Goal: Transaction & Acquisition: Book appointment/travel/reservation

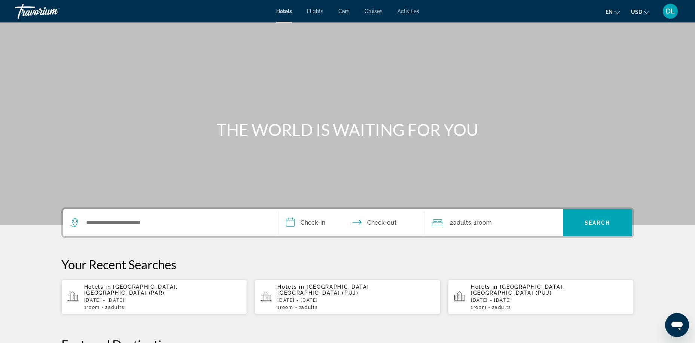
click at [405, 12] on span "Activities" at bounding box center [409, 11] width 22 height 6
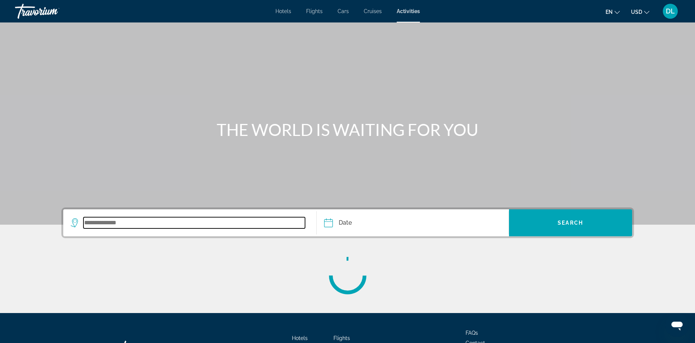
click at [143, 218] on input "Search widget" at bounding box center [194, 222] width 222 height 11
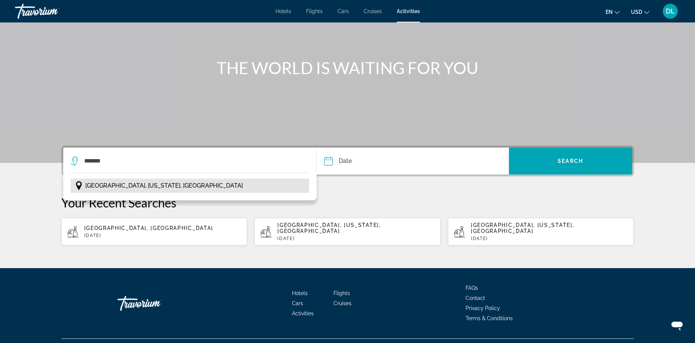
click at [152, 185] on button "[GEOGRAPHIC_DATA], [US_STATE], [GEOGRAPHIC_DATA]" at bounding box center [190, 186] width 239 height 14
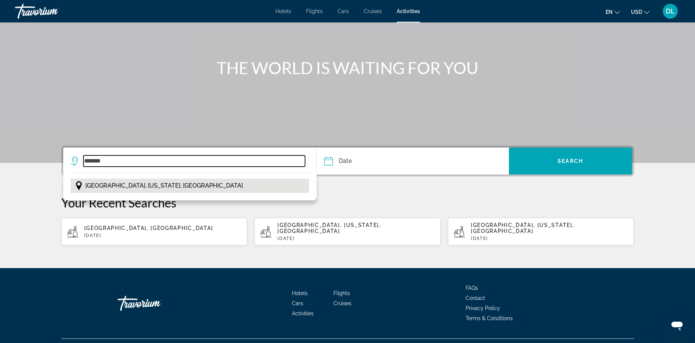
type input "**********"
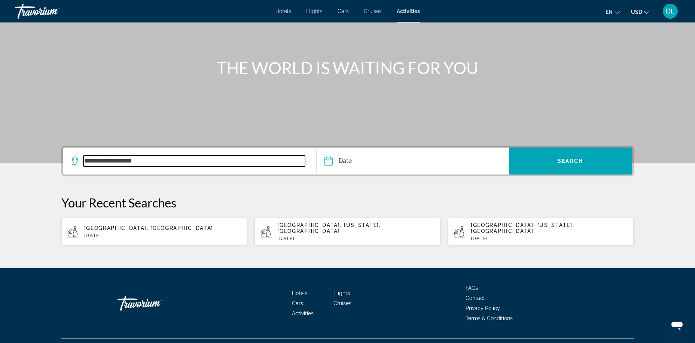
scroll to position [73, 0]
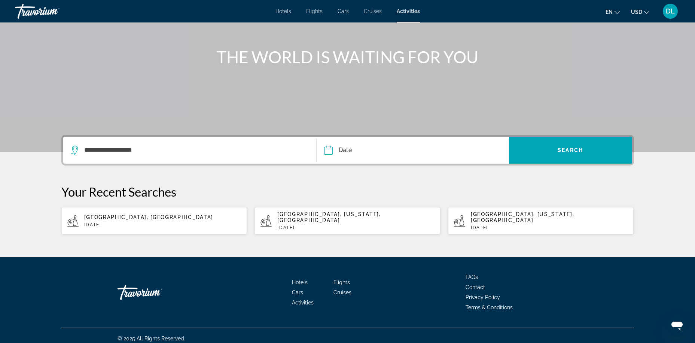
click at [334, 150] on input "Date" at bounding box center [369, 151] width 95 height 29
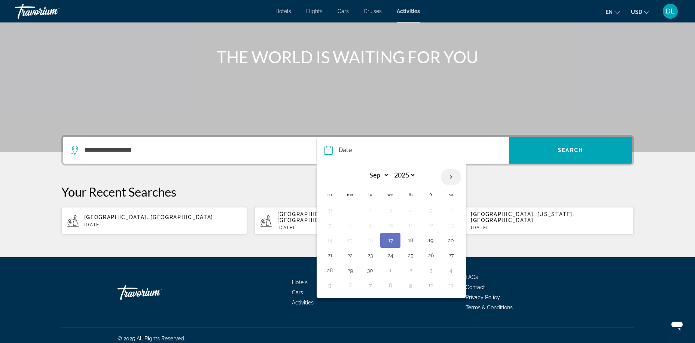
click at [451, 178] on th "Next month" at bounding box center [451, 177] width 20 height 16
select select "**"
click at [431, 271] on button "28" at bounding box center [431, 270] width 12 height 10
type input "**********"
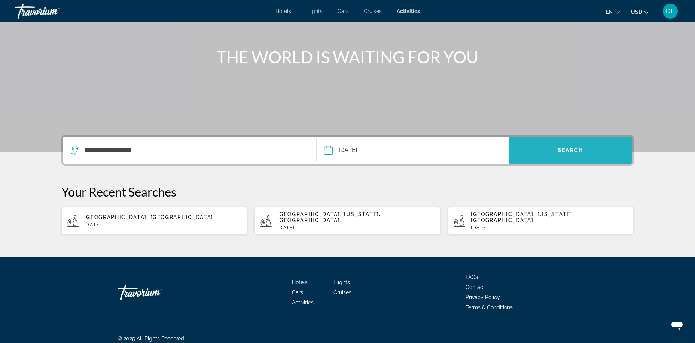
click at [557, 141] on span "Search widget" at bounding box center [570, 150] width 123 height 18
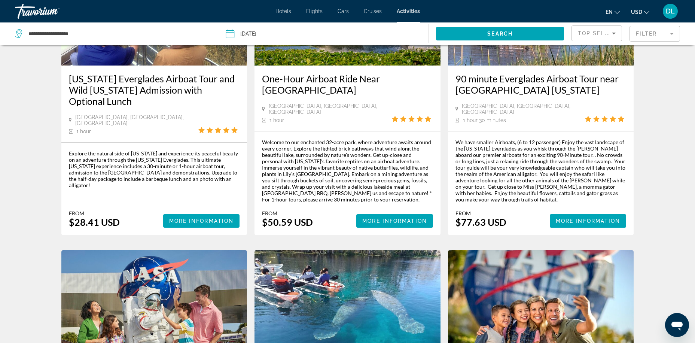
scroll to position [112, 0]
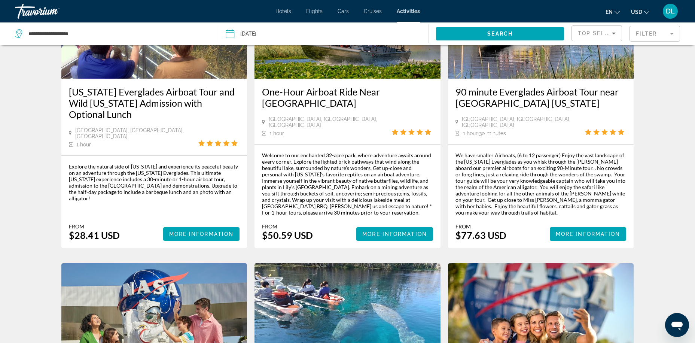
click at [655, 36] on mat-form-field "Filter" at bounding box center [655, 34] width 51 height 16
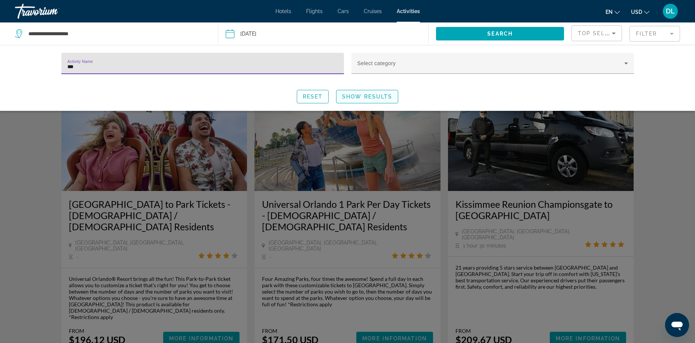
type input "***"
click at [356, 93] on span "Search widget" at bounding box center [367, 97] width 61 height 18
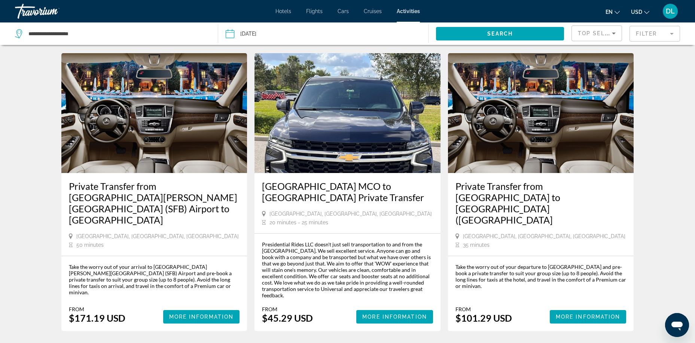
scroll to position [1021, 0]
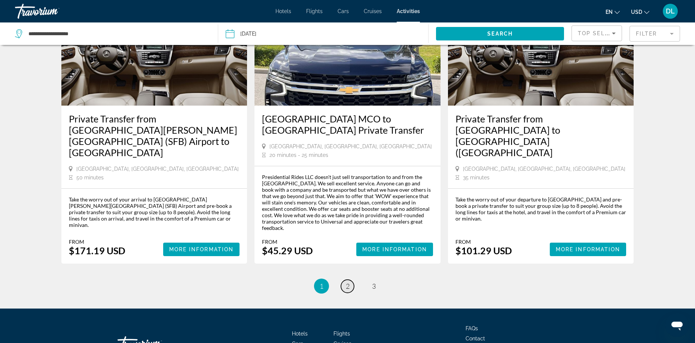
click at [346, 282] on span "2" at bounding box center [348, 286] width 4 height 8
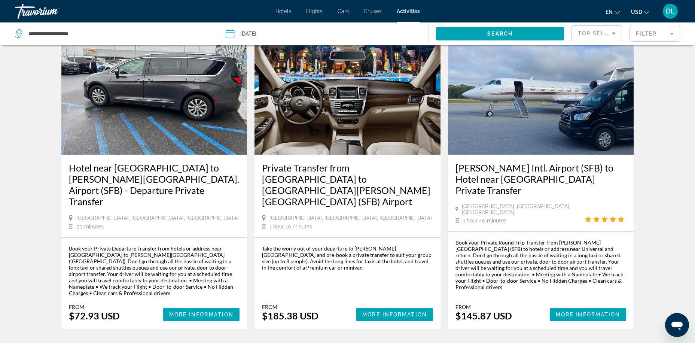
scroll to position [955, 0]
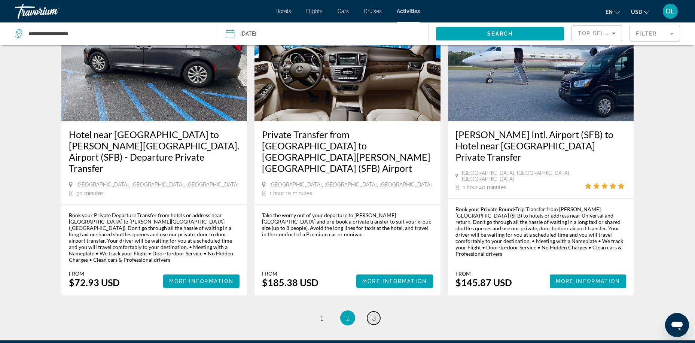
click at [372, 314] on span "3" at bounding box center [374, 318] width 4 height 8
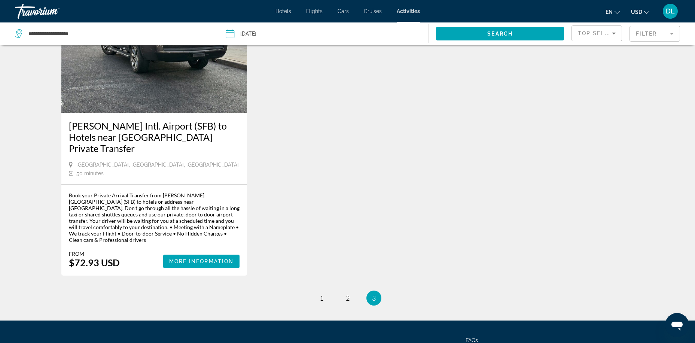
scroll to position [79, 0]
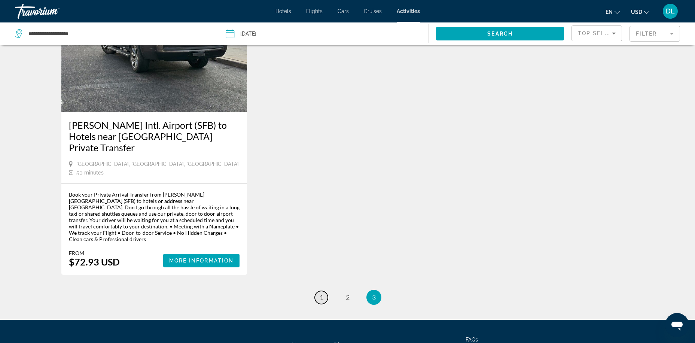
click at [320, 293] on span "1" at bounding box center [322, 297] width 4 height 8
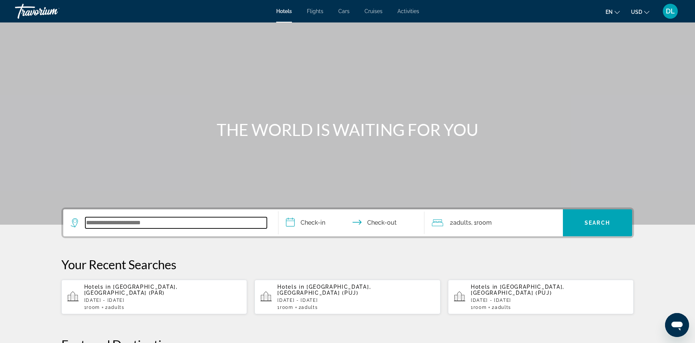
click at [114, 223] on input "Search widget" at bounding box center [176, 222] width 182 height 11
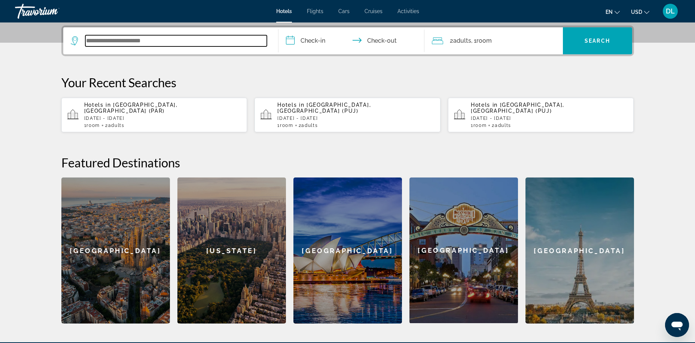
scroll to position [183, 0]
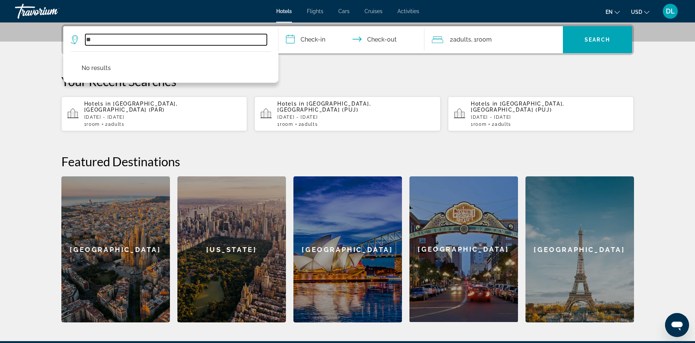
type input "*"
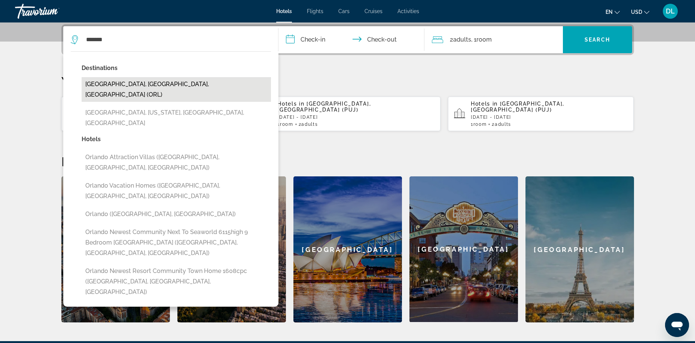
click at [145, 86] on button "Orlando, FL, United States (ORL)" at bounding box center [176, 89] width 189 height 25
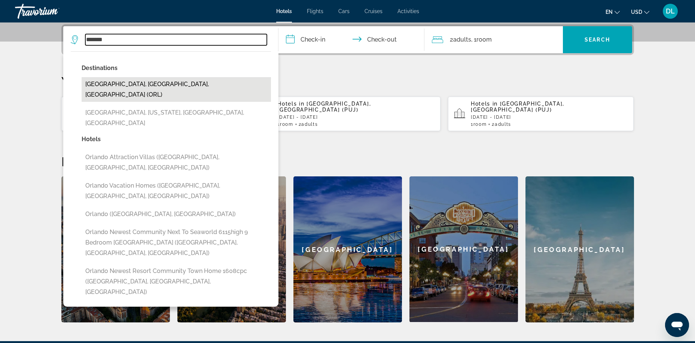
type input "**********"
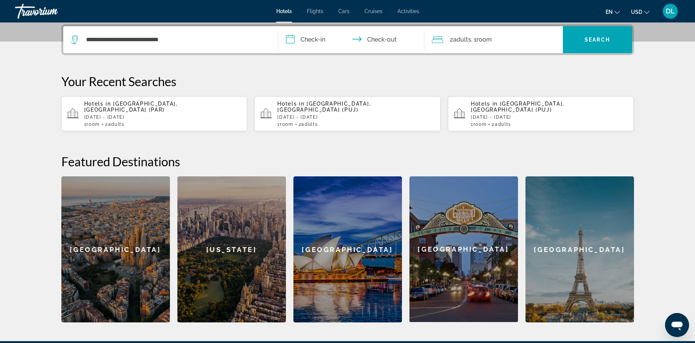
click at [300, 41] on input "**********" at bounding box center [353, 40] width 149 height 29
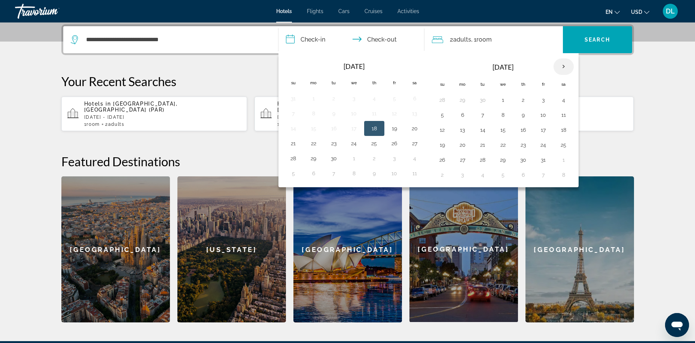
click at [564, 69] on th "Next month" at bounding box center [564, 66] width 20 height 16
click at [564, 68] on th "Next month" at bounding box center [564, 66] width 20 height 16
click at [372, 159] on button "27" at bounding box center [374, 160] width 12 height 10
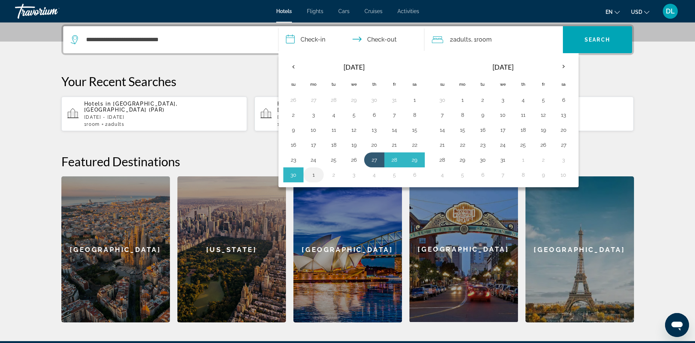
click at [310, 176] on button "1" at bounding box center [314, 175] width 12 height 10
type input "**********"
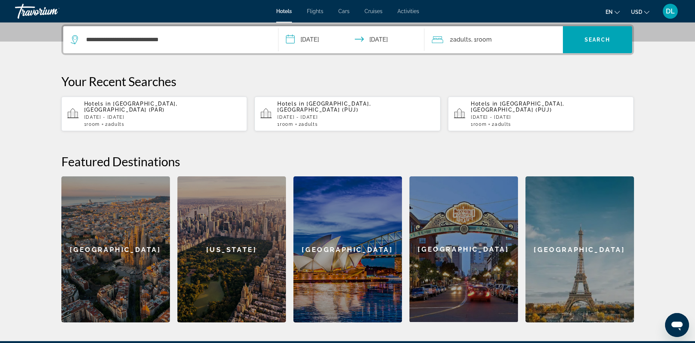
click at [529, 39] on div "2 Adult Adults , 1 Room rooms" at bounding box center [497, 39] width 131 height 10
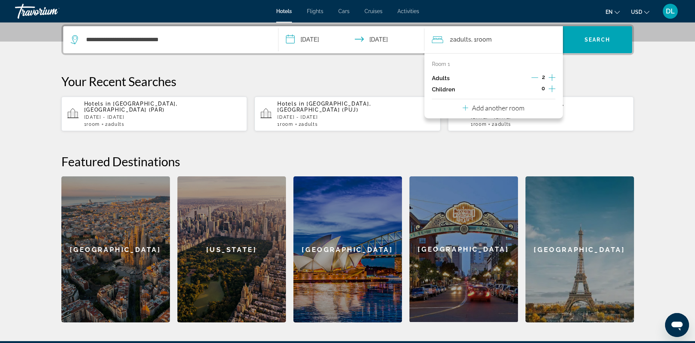
click at [551, 77] on icon "Increment adults" at bounding box center [552, 77] width 7 height 7
click at [591, 41] on span "Search" at bounding box center [597, 40] width 25 height 6
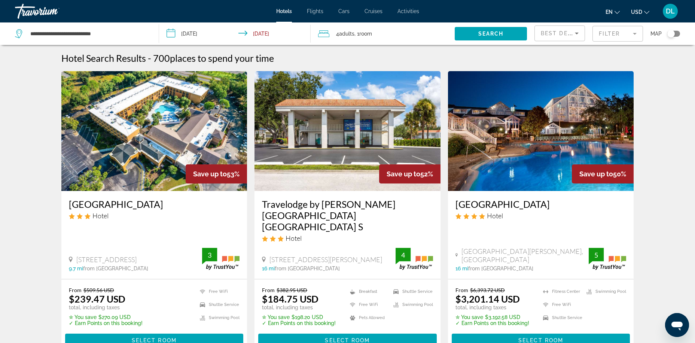
click at [623, 34] on mat-form-field "Filter" at bounding box center [618, 34] width 51 height 16
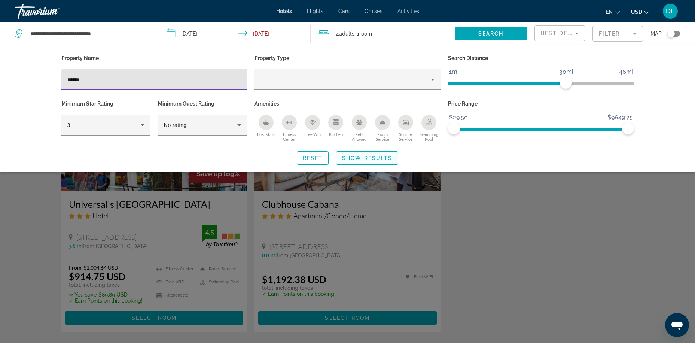
type input "******"
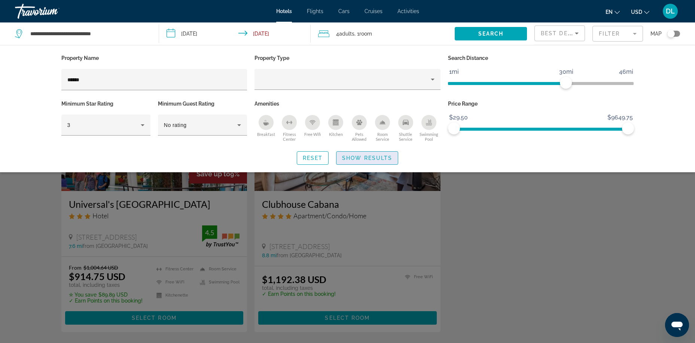
click at [382, 158] on span "Show Results" at bounding box center [367, 158] width 50 height 6
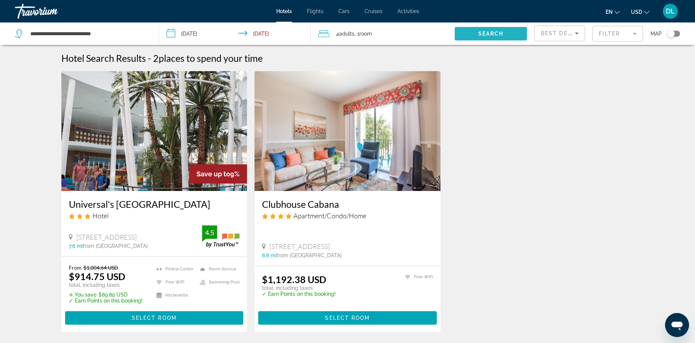
click at [485, 32] on span "Search" at bounding box center [490, 34] width 25 height 6
click at [603, 30] on mat-form-field "Filter" at bounding box center [618, 34] width 51 height 16
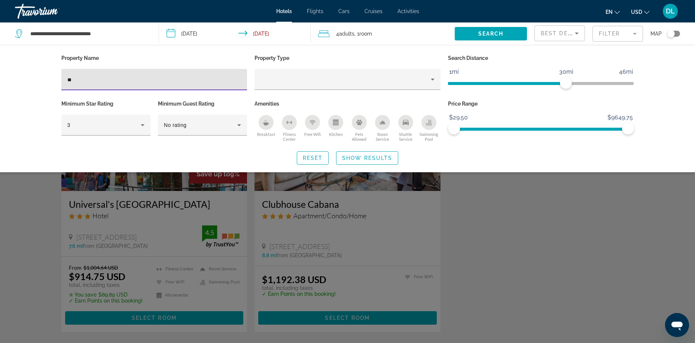
type input "*"
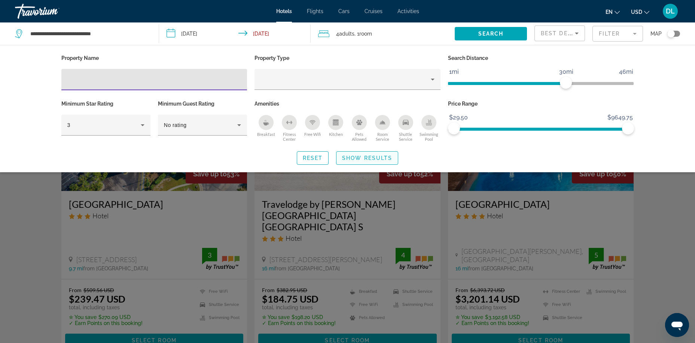
click at [368, 159] on span "Show Results" at bounding box center [367, 158] width 50 height 6
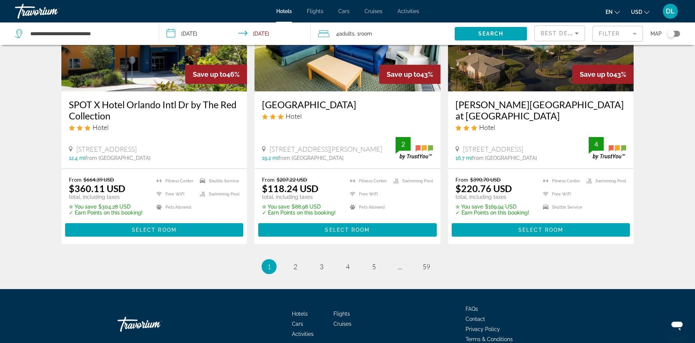
scroll to position [985, 0]
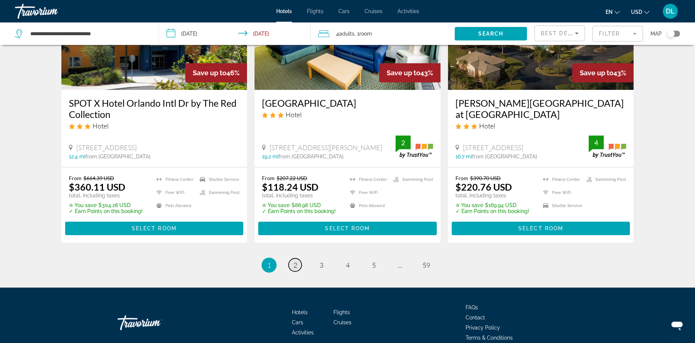
click at [295, 261] on span "2" at bounding box center [295, 265] width 4 height 8
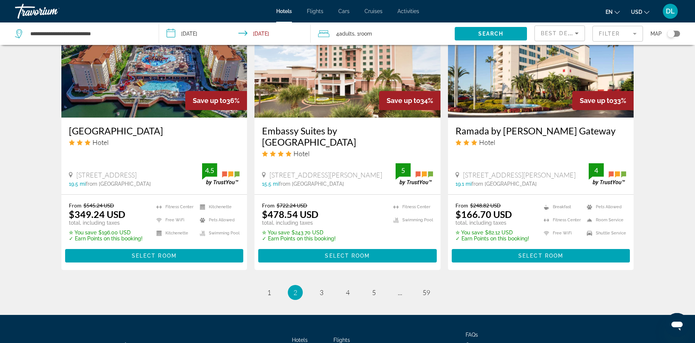
scroll to position [992, 0]
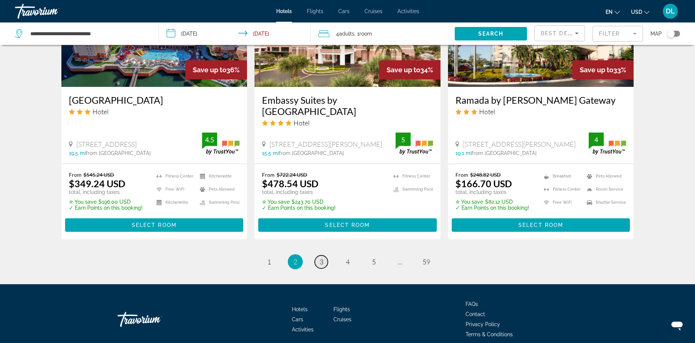
click at [320, 258] on span "3" at bounding box center [322, 262] width 4 height 8
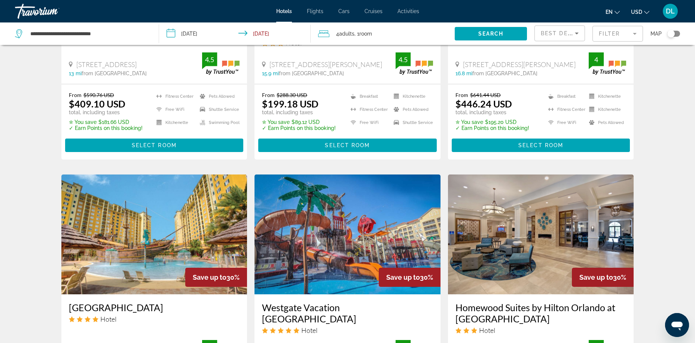
scroll to position [887, 0]
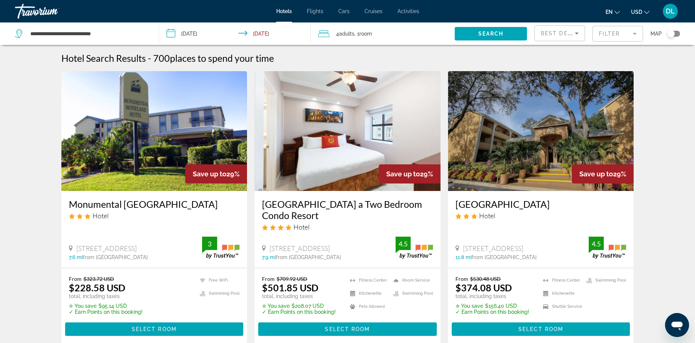
click at [608, 34] on mat-form-field "Filter" at bounding box center [618, 34] width 51 height 16
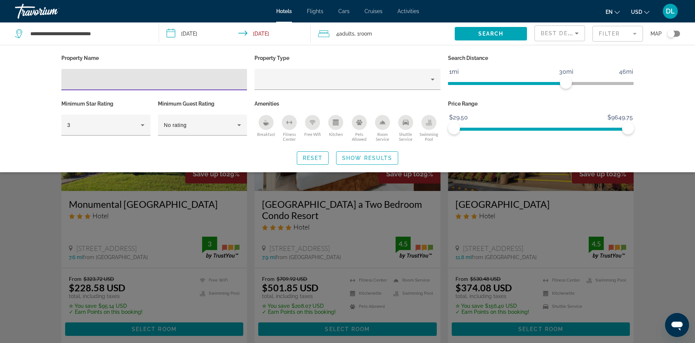
click at [125, 76] on input "Hotel Filters" at bounding box center [154, 79] width 174 height 9
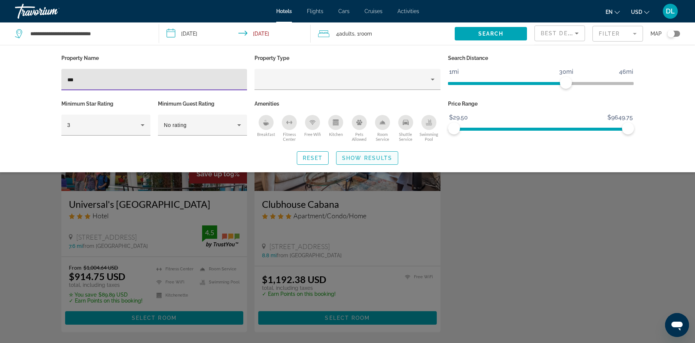
type input "***"
click at [353, 164] on span "Search widget" at bounding box center [367, 158] width 61 height 18
